Goal: Information Seeking & Learning: Learn about a topic

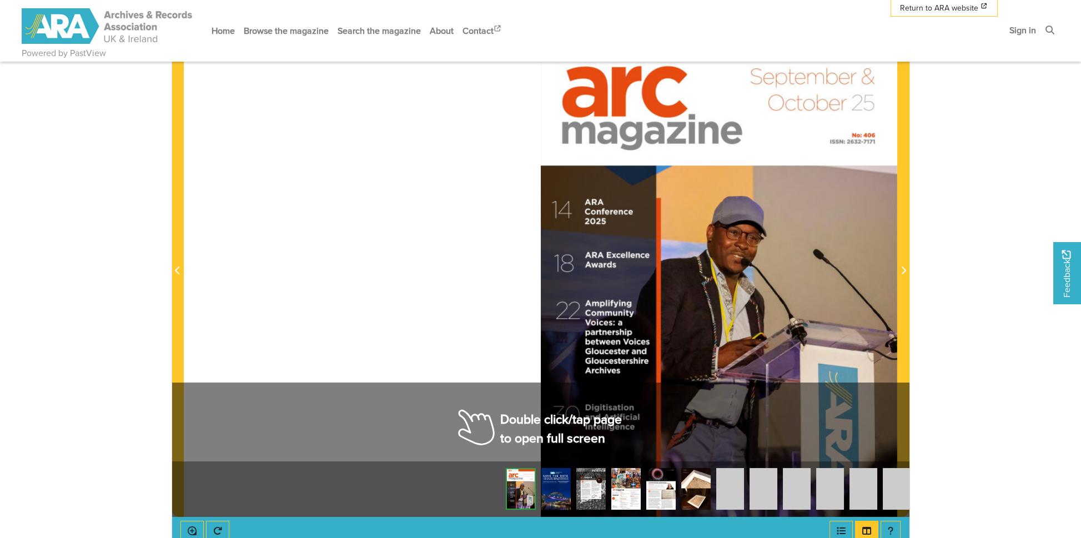
scroll to position [278, 0]
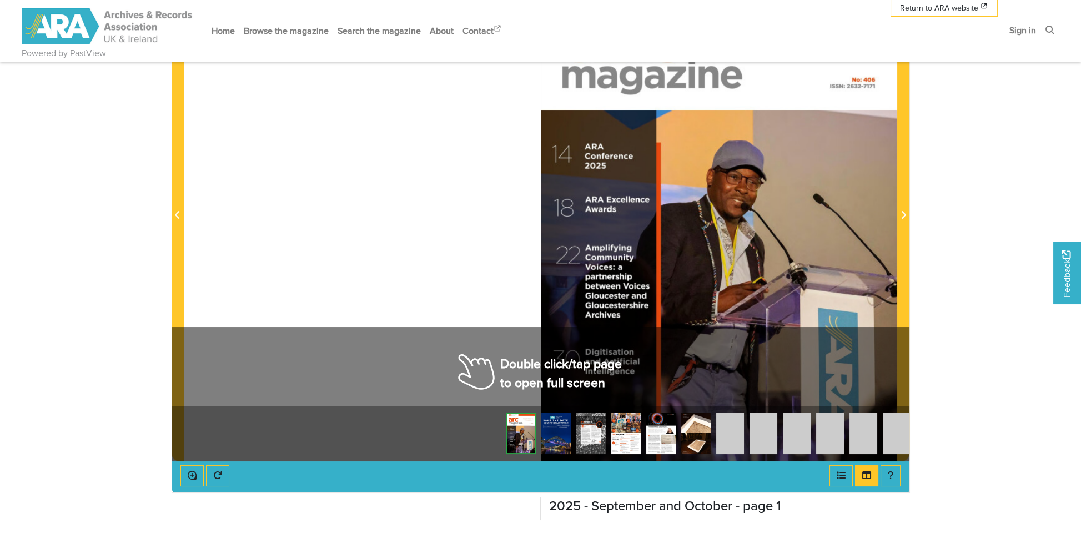
click at [550, 373] on div at bounding box center [719, 209] width 357 height 505
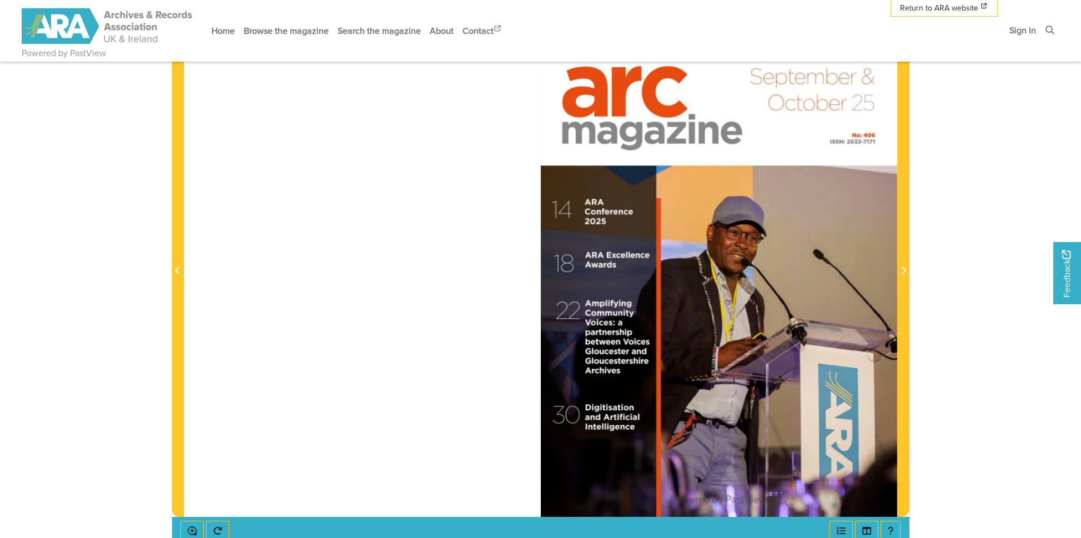
scroll to position [167, 0]
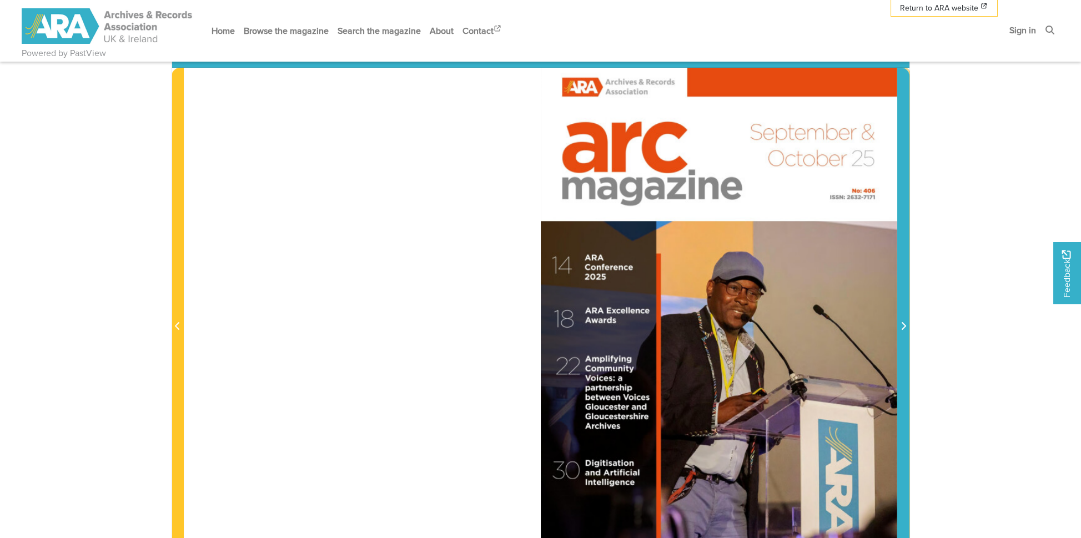
click at [902, 324] on icon "Next Page" at bounding box center [904, 326] width 6 height 9
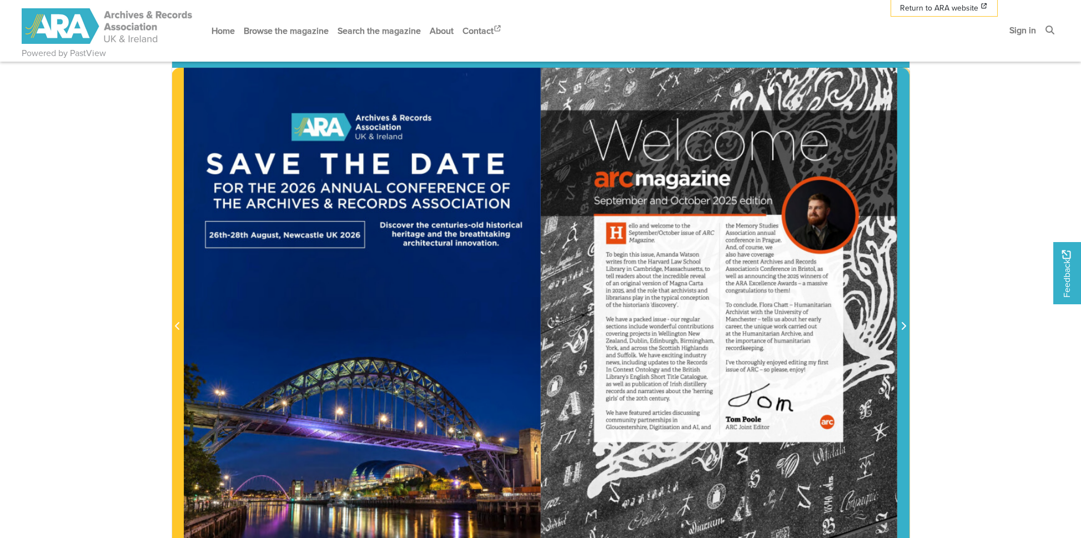
click at [902, 324] on icon "Next Page" at bounding box center [904, 326] width 6 height 9
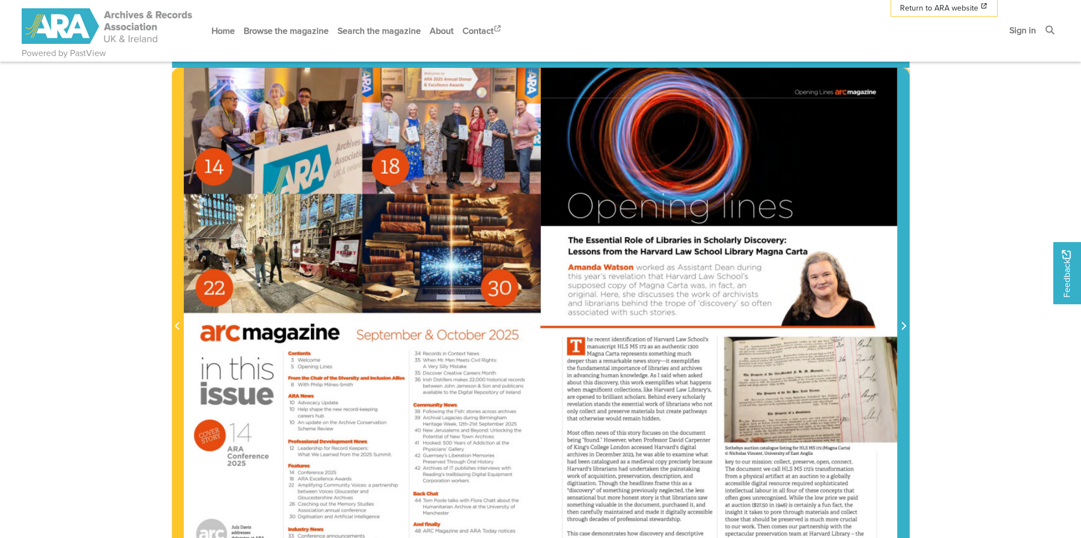
scroll to position [222, 0]
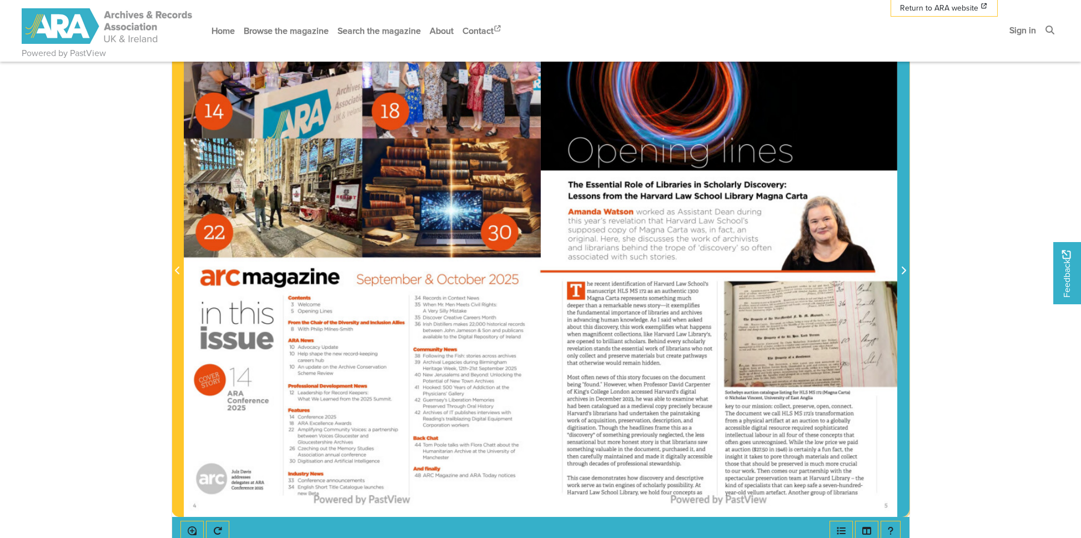
click at [904, 270] on icon "Next Page" at bounding box center [904, 270] width 6 height 9
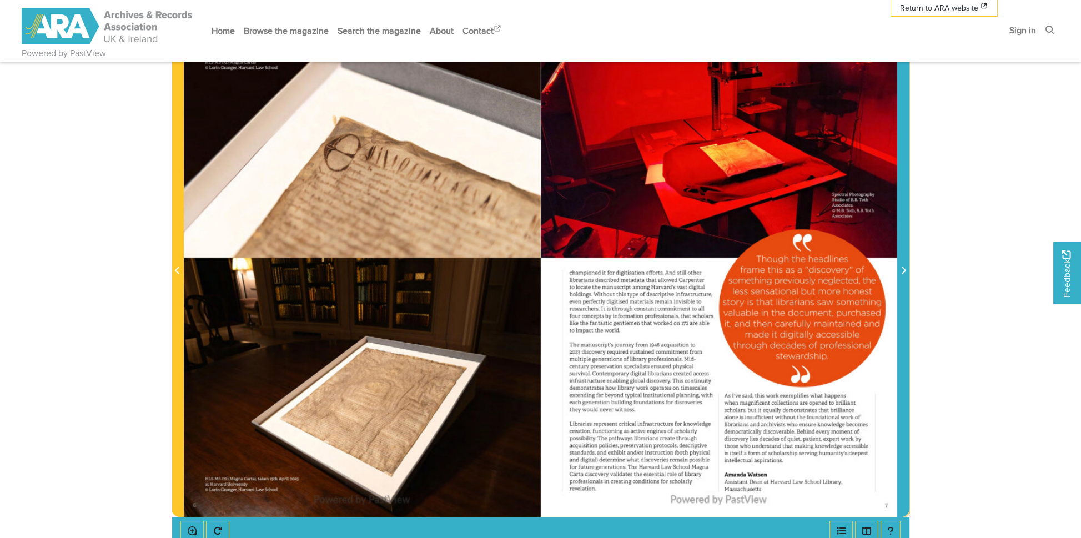
click at [904, 270] on icon "Next Page" at bounding box center [904, 270] width 6 height 9
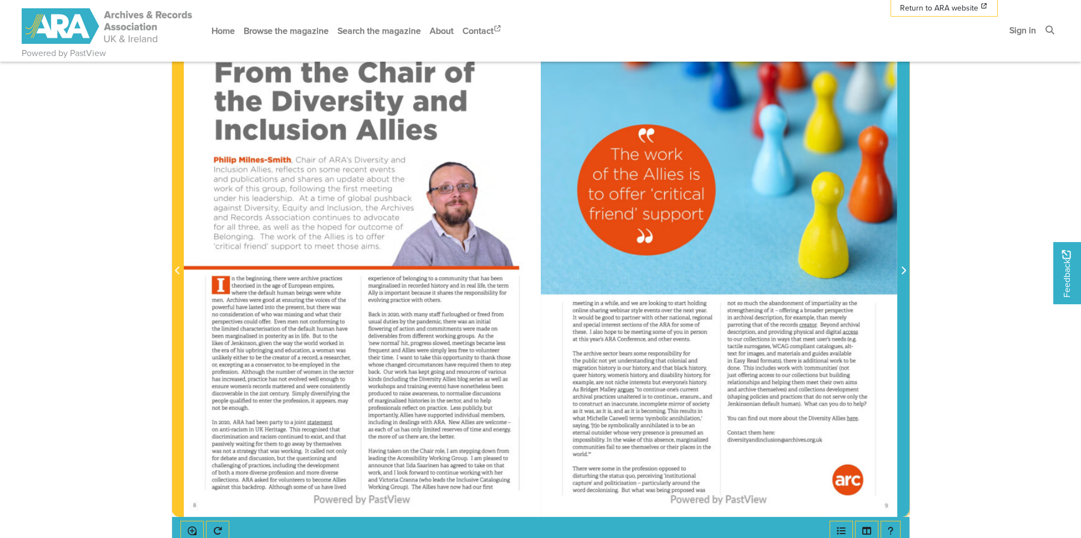
click at [904, 270] on icon "Next Page" at bounding box center [904, 270] width 6 height 9
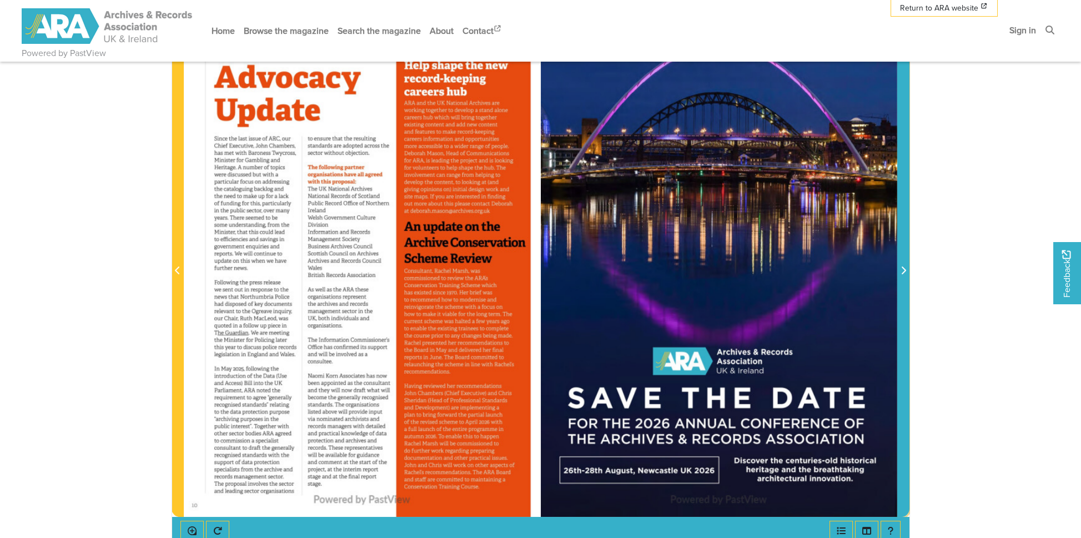
click at [904, 270] on icon "Next Page" at bounding box center [904, 270] width 6 height 9
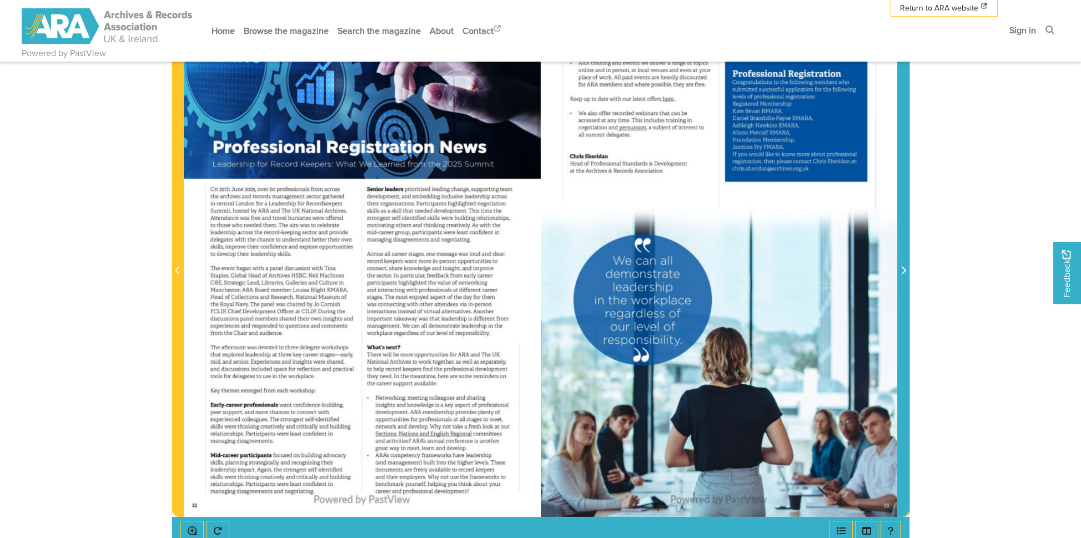
click at [904, 270] on icon "Next Page" at bounding box center [904, 270] width 6 height 9
